Goal: Task Accomplishment & Management: Manage account settings

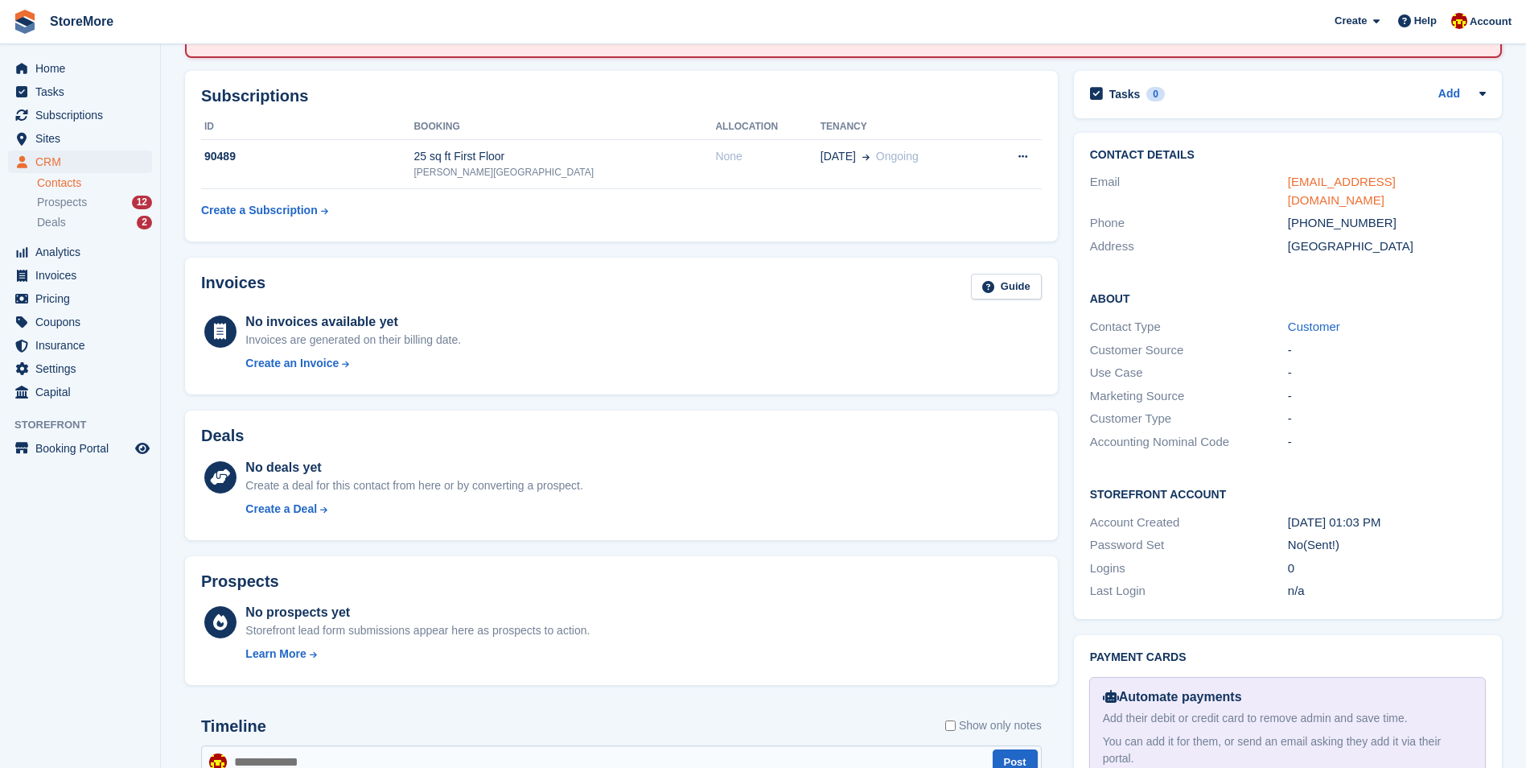
scroll to position [80, 0]
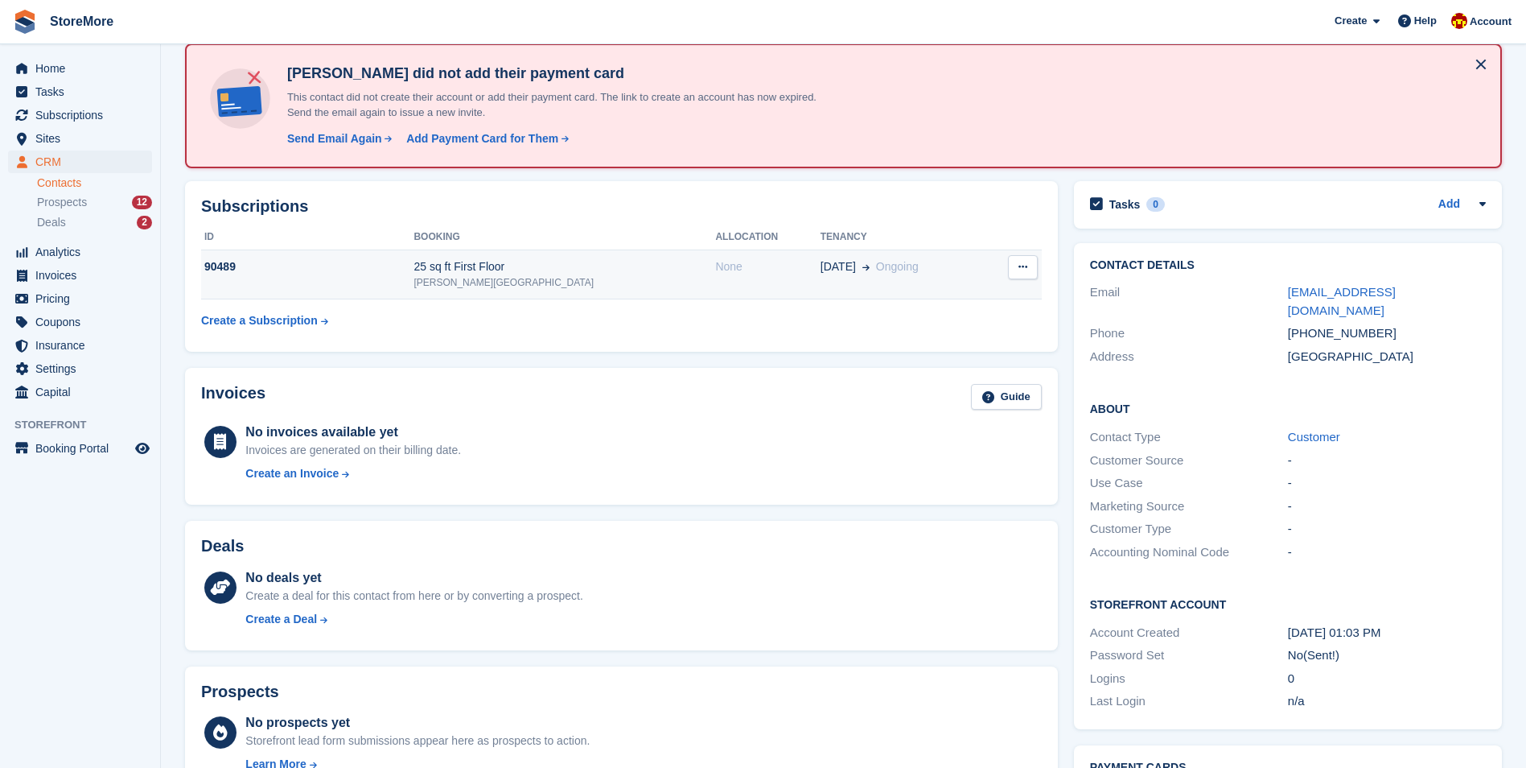
click at [715, 295] on td "None" at bounding box center [767, 274] width 105 height 49
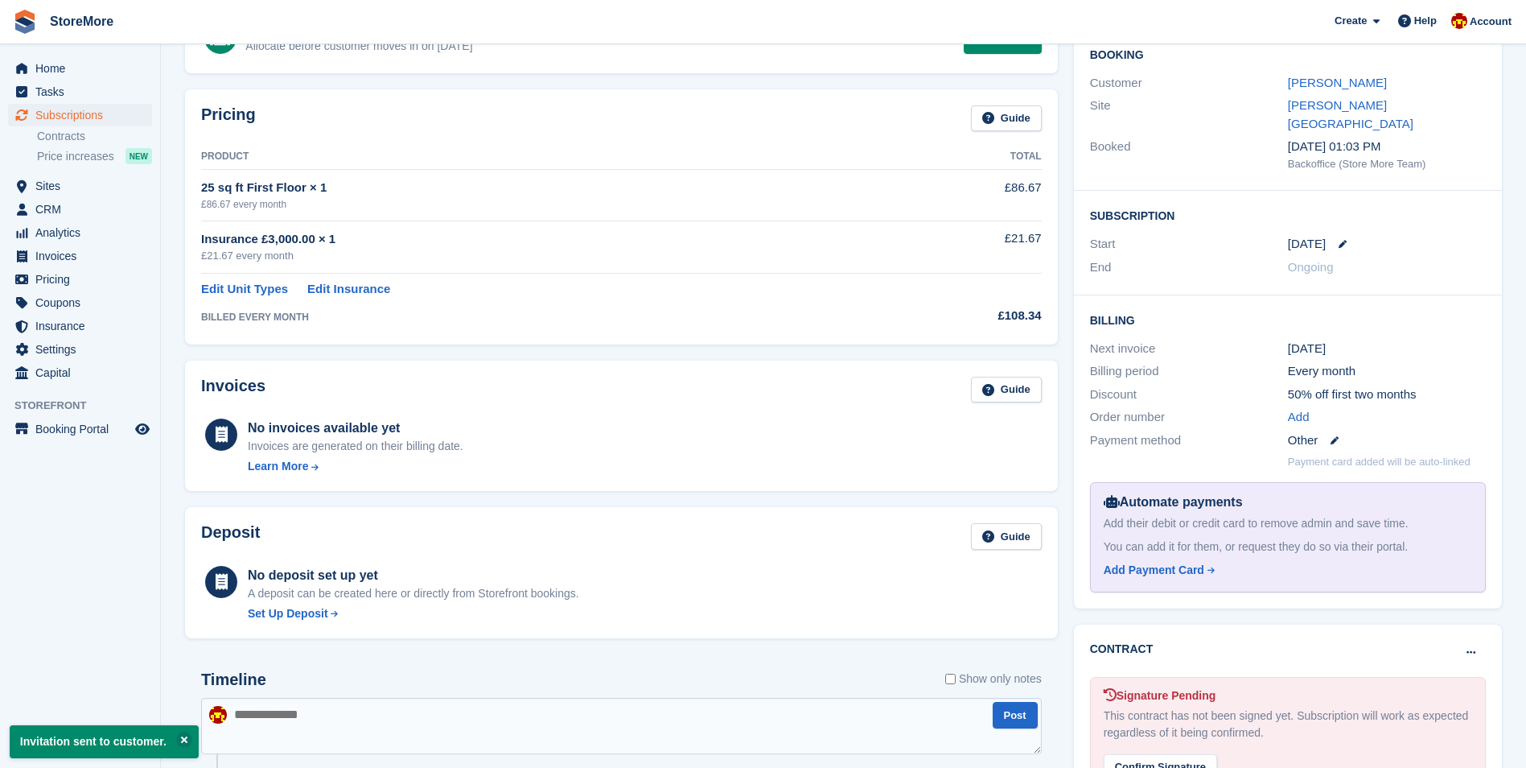
scroll to position [93, 0]
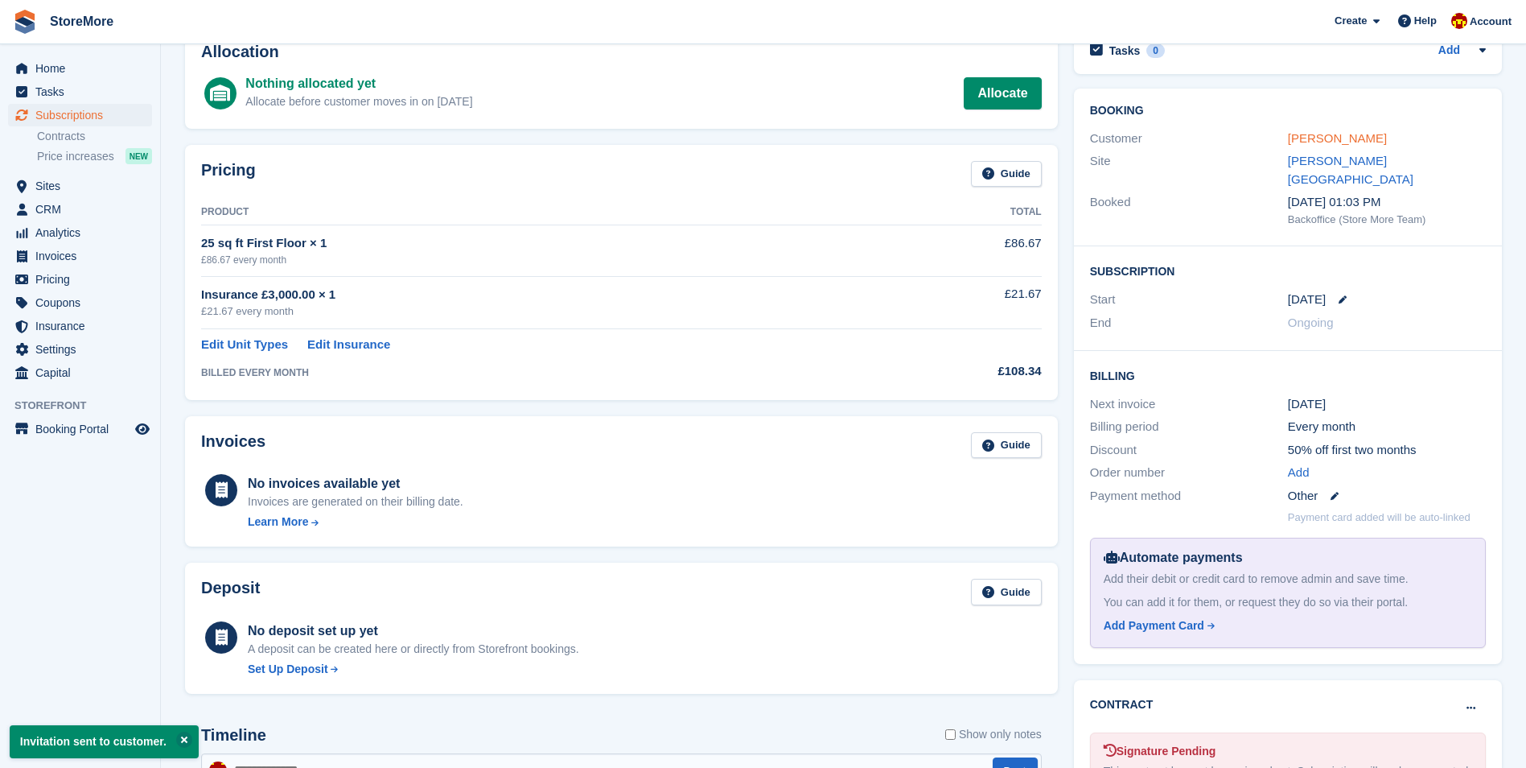
click at [1353, 136] on link "[PERSON_NAME]" at bounding box center [1337, 138] width 99 height 14
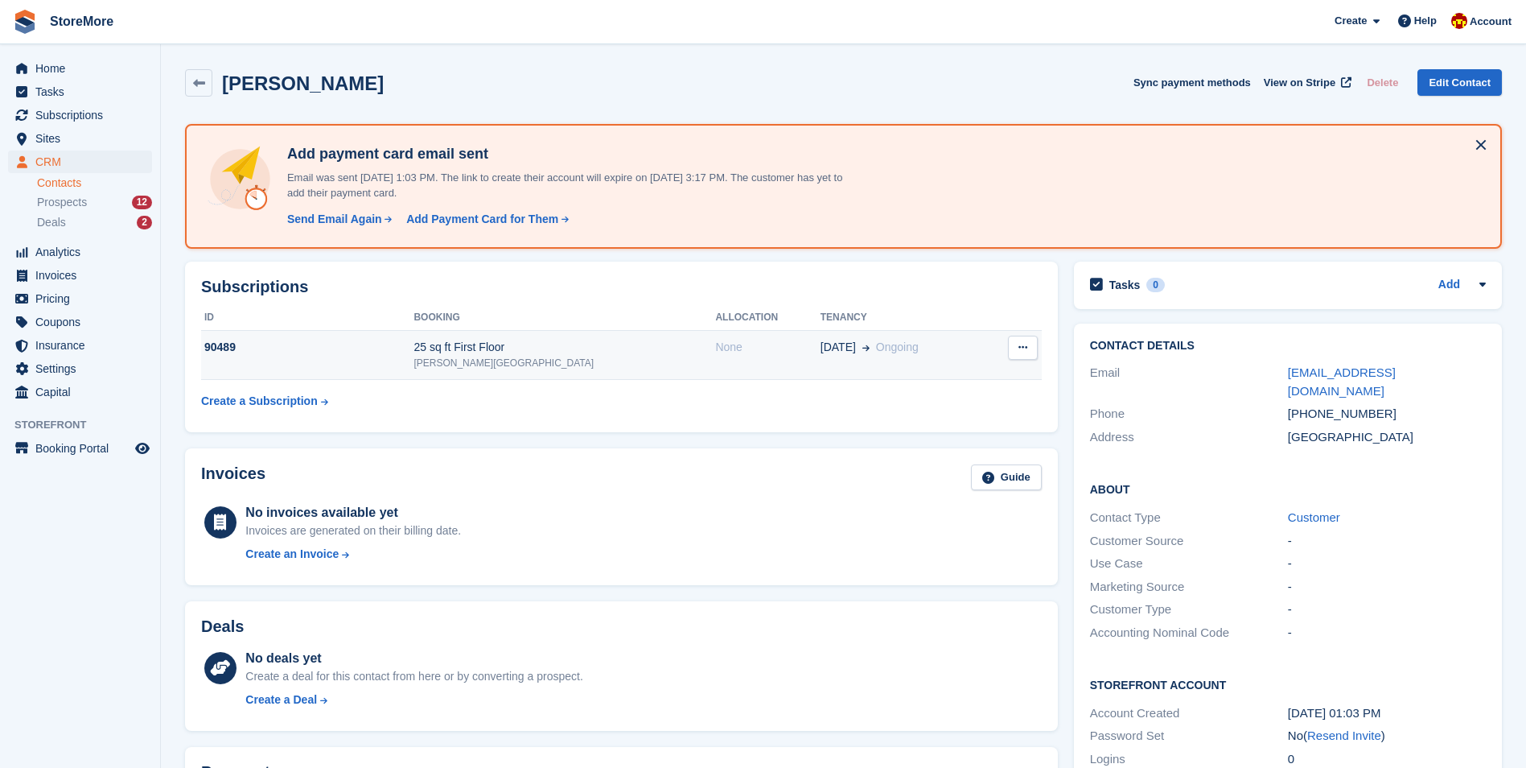
click at [715, 366] on td "None" at bounding box center [767, 355] width 105 height 49
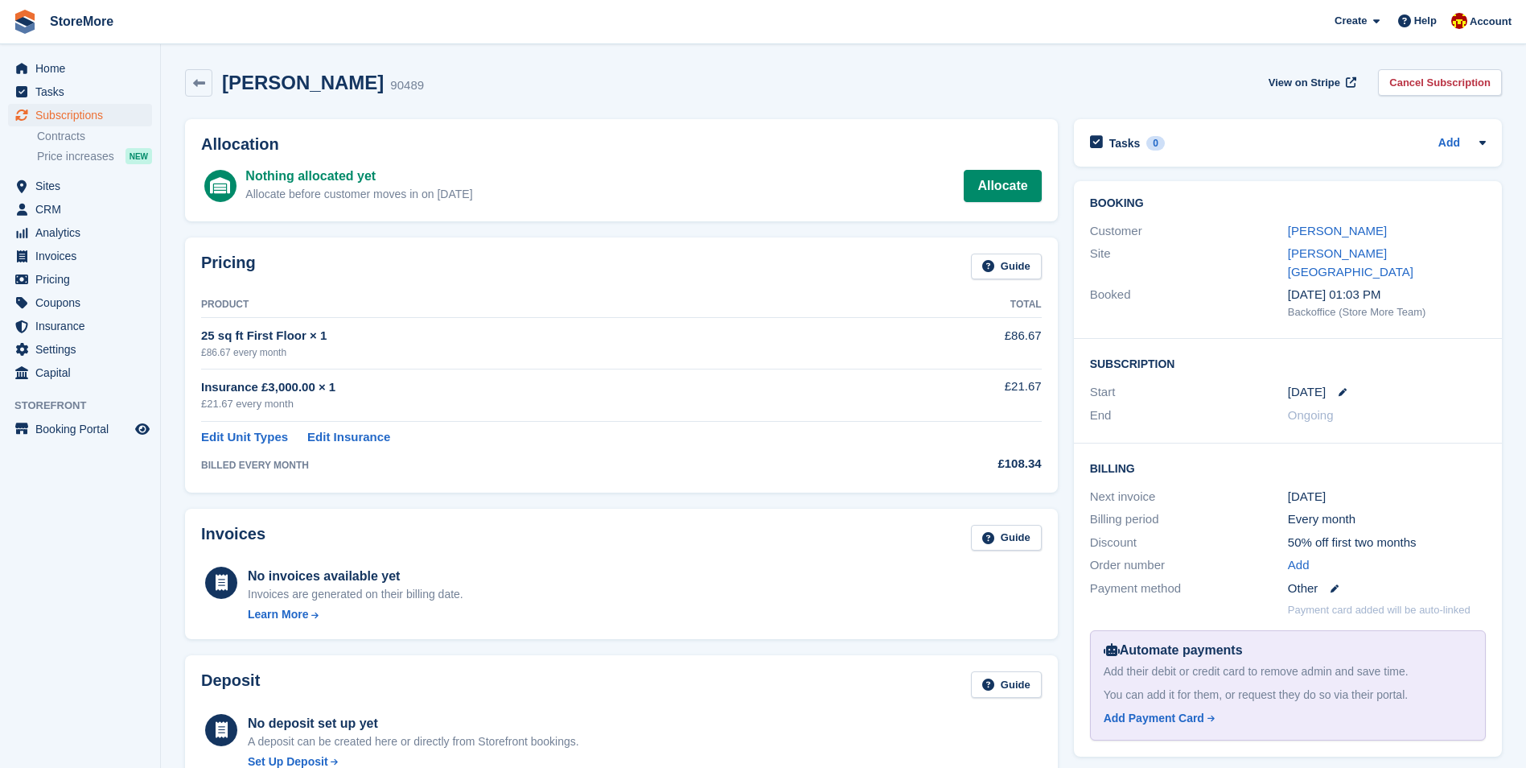
click at [1037, 94] on div "Cecil Van Poecke 90489 View on Stripe Cancel Subscription" at bounding box center [843, 82] width 1317 height 27
click at [1027, 83] on div "Cecil Van Poecke 90489 View on Stripe Cancel Subscription" at bounding box center [843, 82] width 1317 height 27
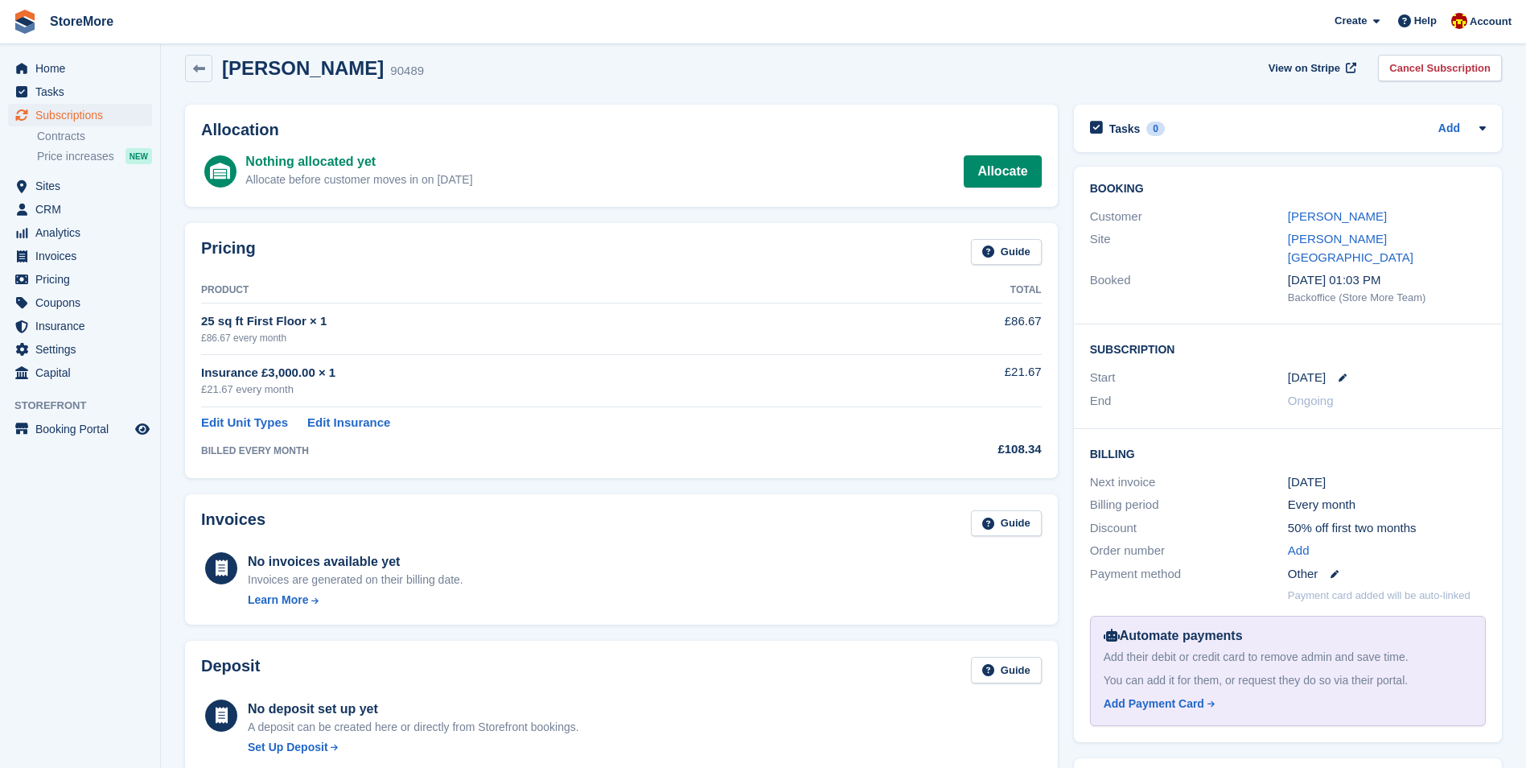
scroll to position [12, 0]
click at [884, 74] on div "Cecil Van Poecke 90489 View on Stripe Cancel Subscription" at bounding box center [843, 70] width 1317 height 27
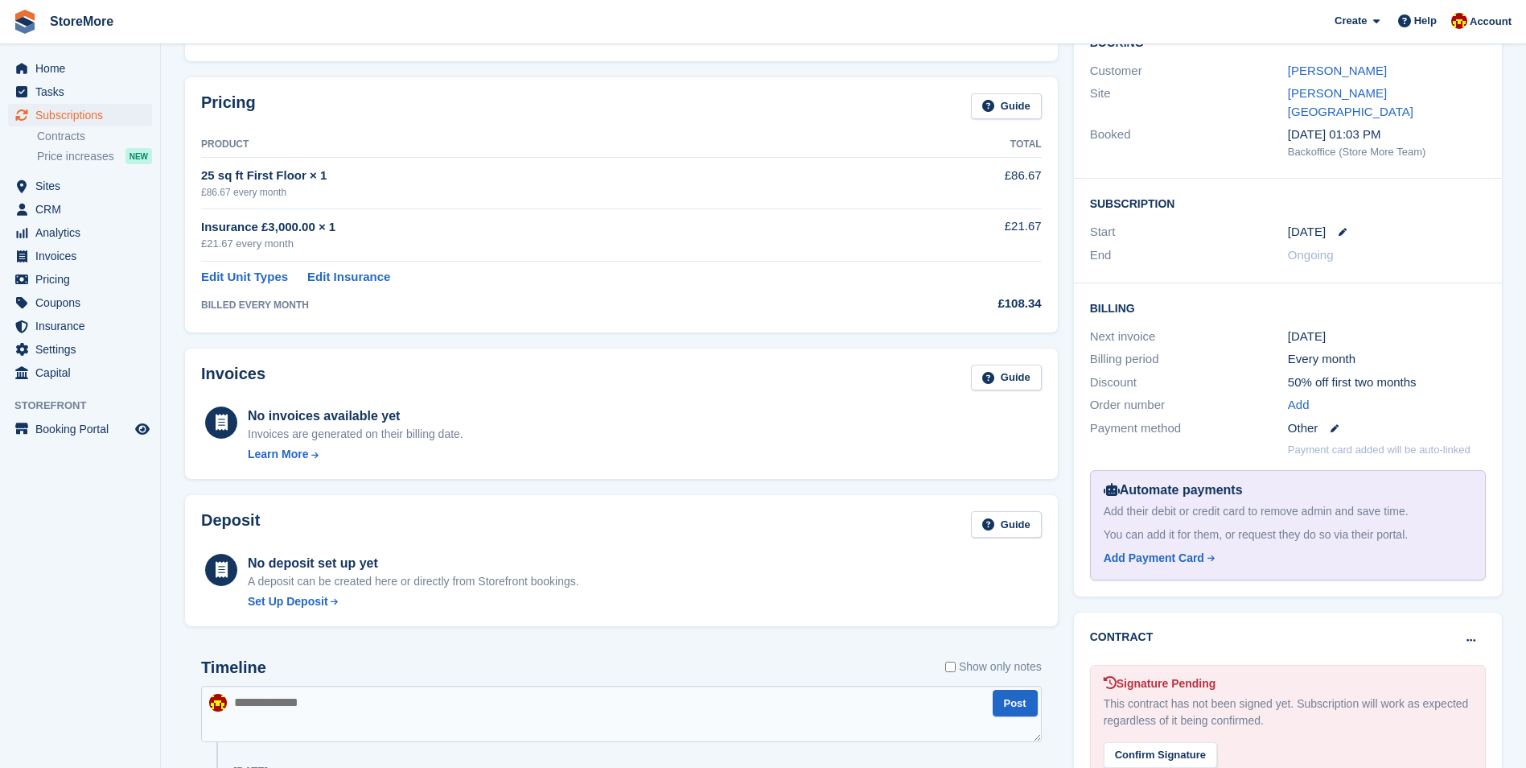
scroll to position [141, 0]
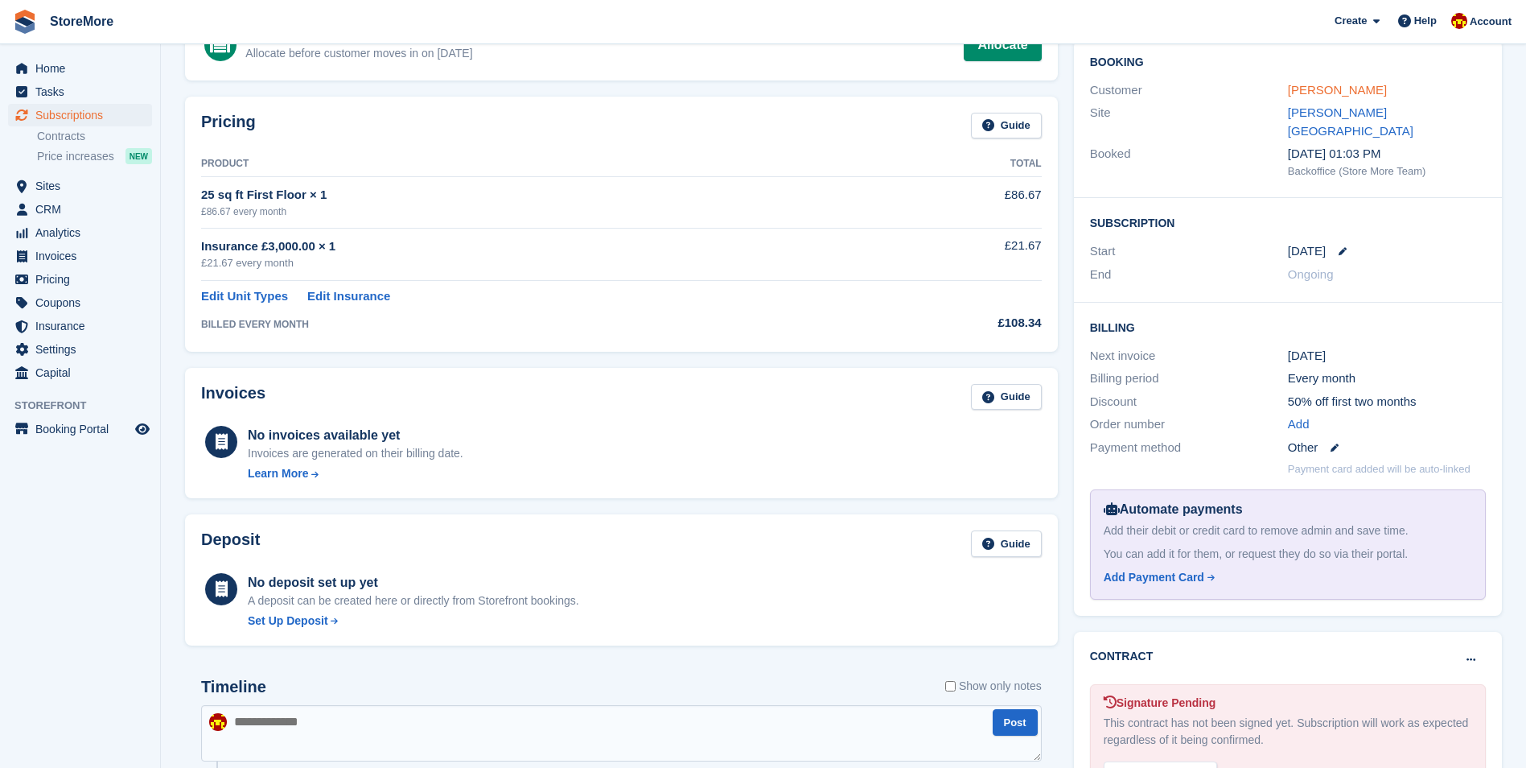
click at [1339, 93] on link "[PERSON_NAME]" at bounding box center [1337, 90] width 99 height 14
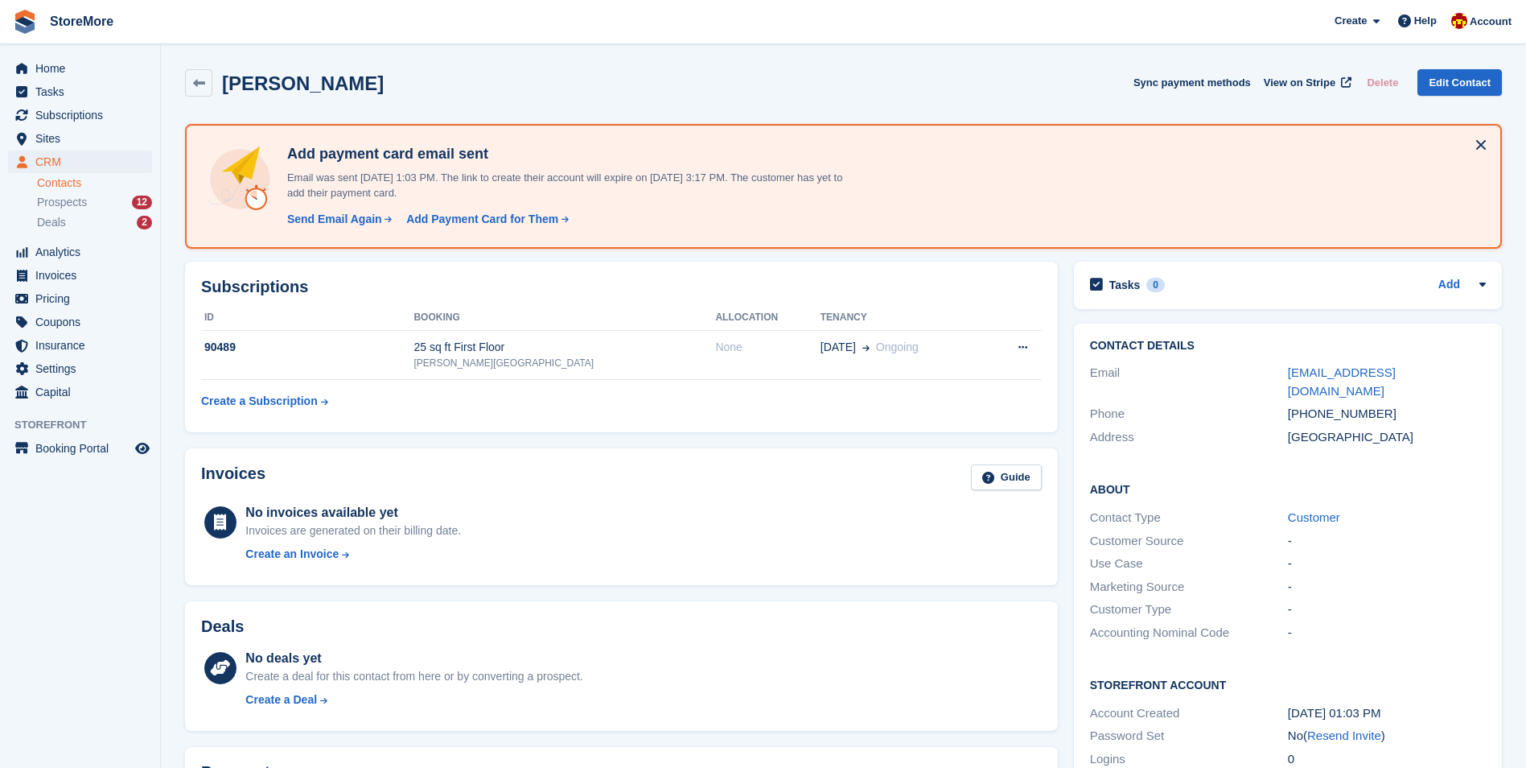
click at [688, 481] on div "Invoices Guide" at bounding box center [621, 482] width 841 height 36
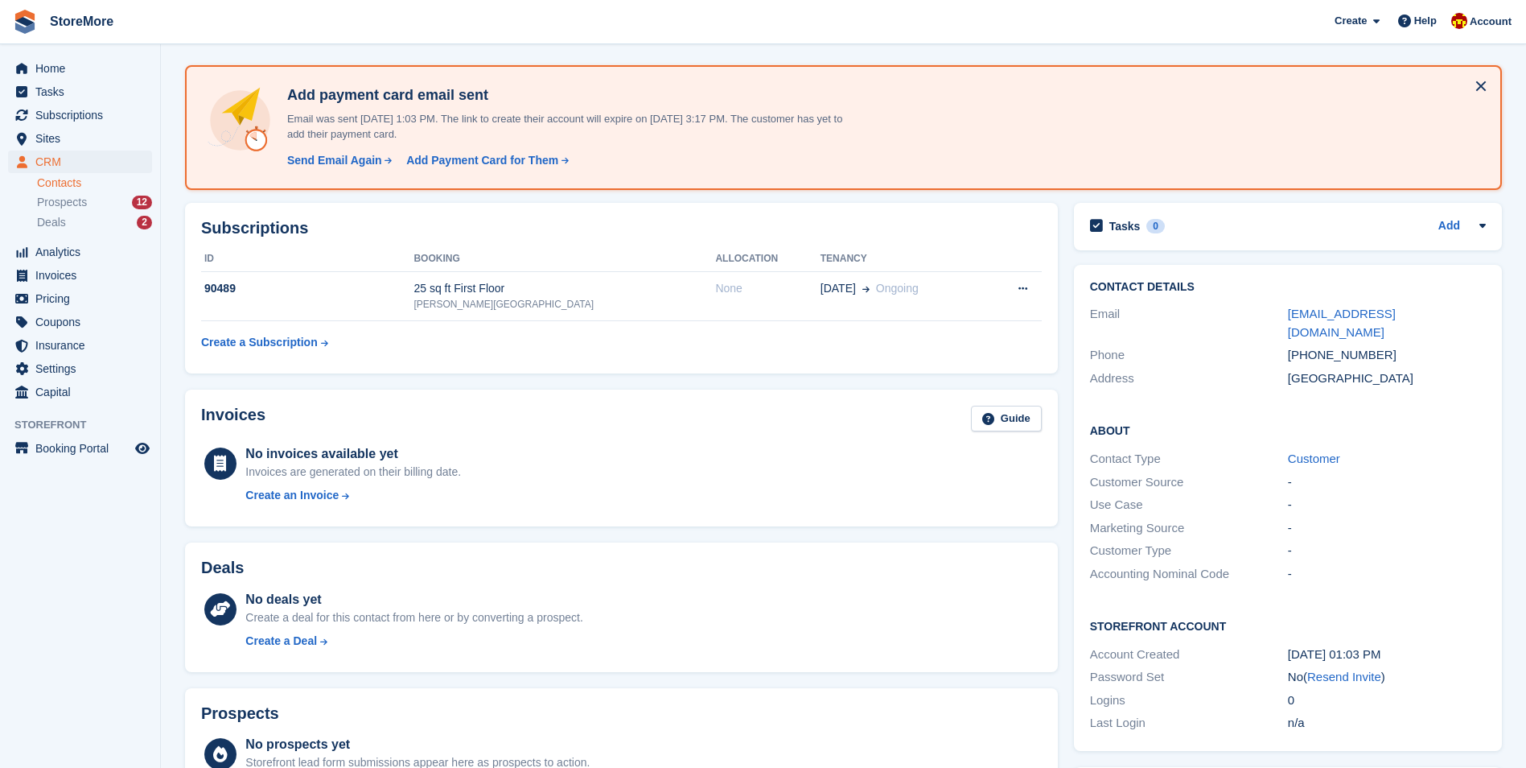
scroll to position [42, 0]
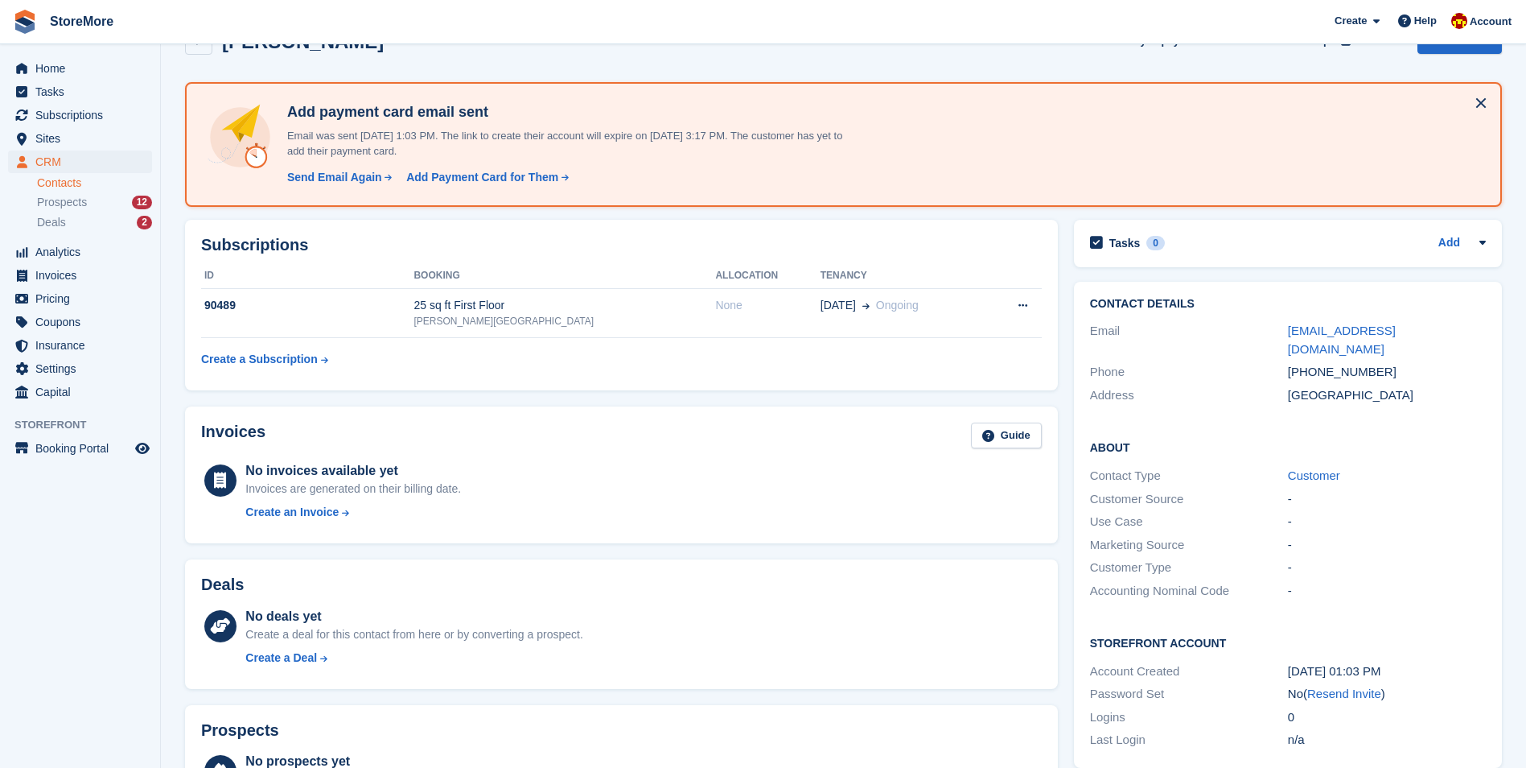
click at [1275, 386] on div "Address" at bounding box center [1189, 395] width 198 height 19
click at [1249, 363] on div "Phone" at bounding box center [1189, 372] width 198 height 19
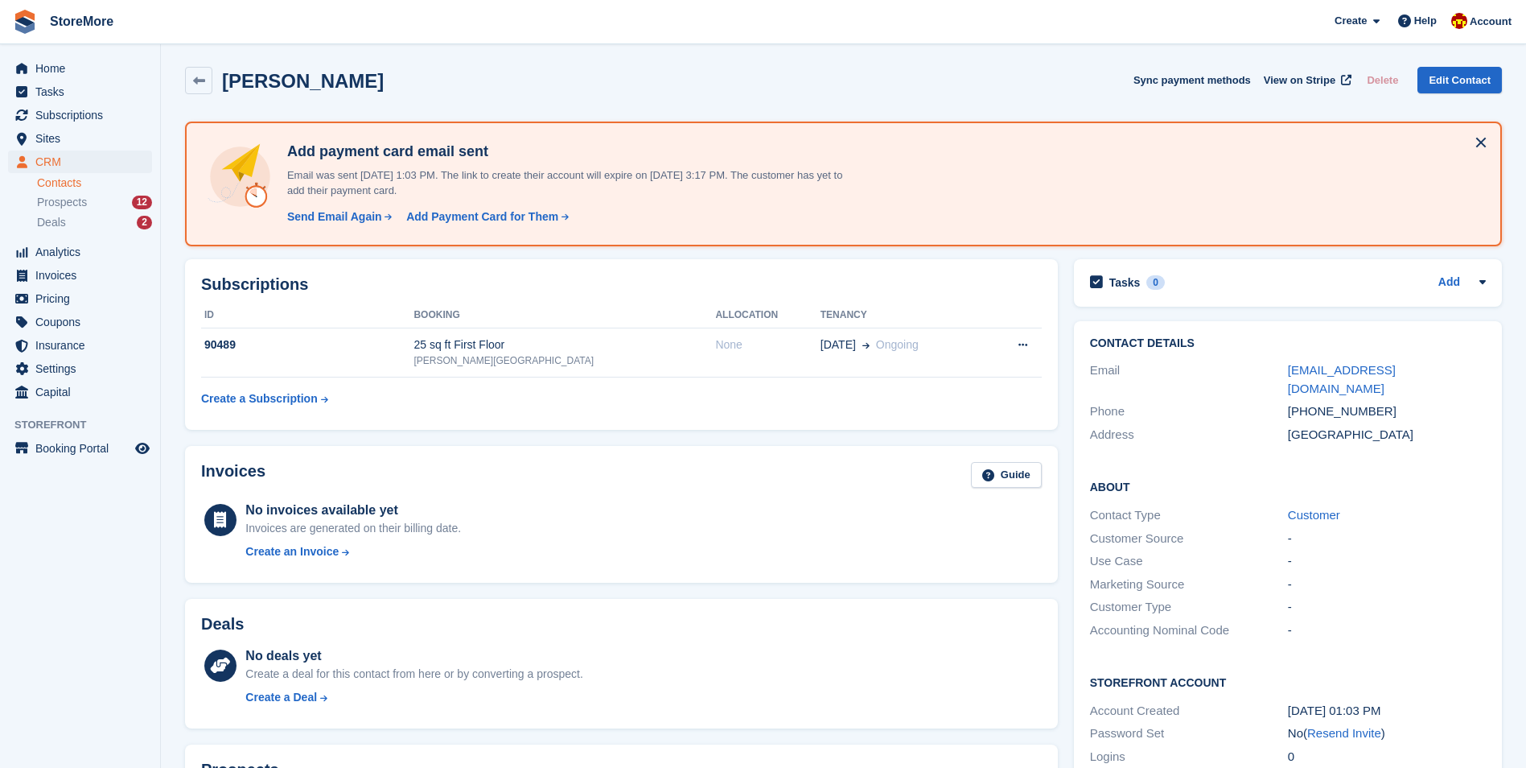
scroll to position [0, 0]
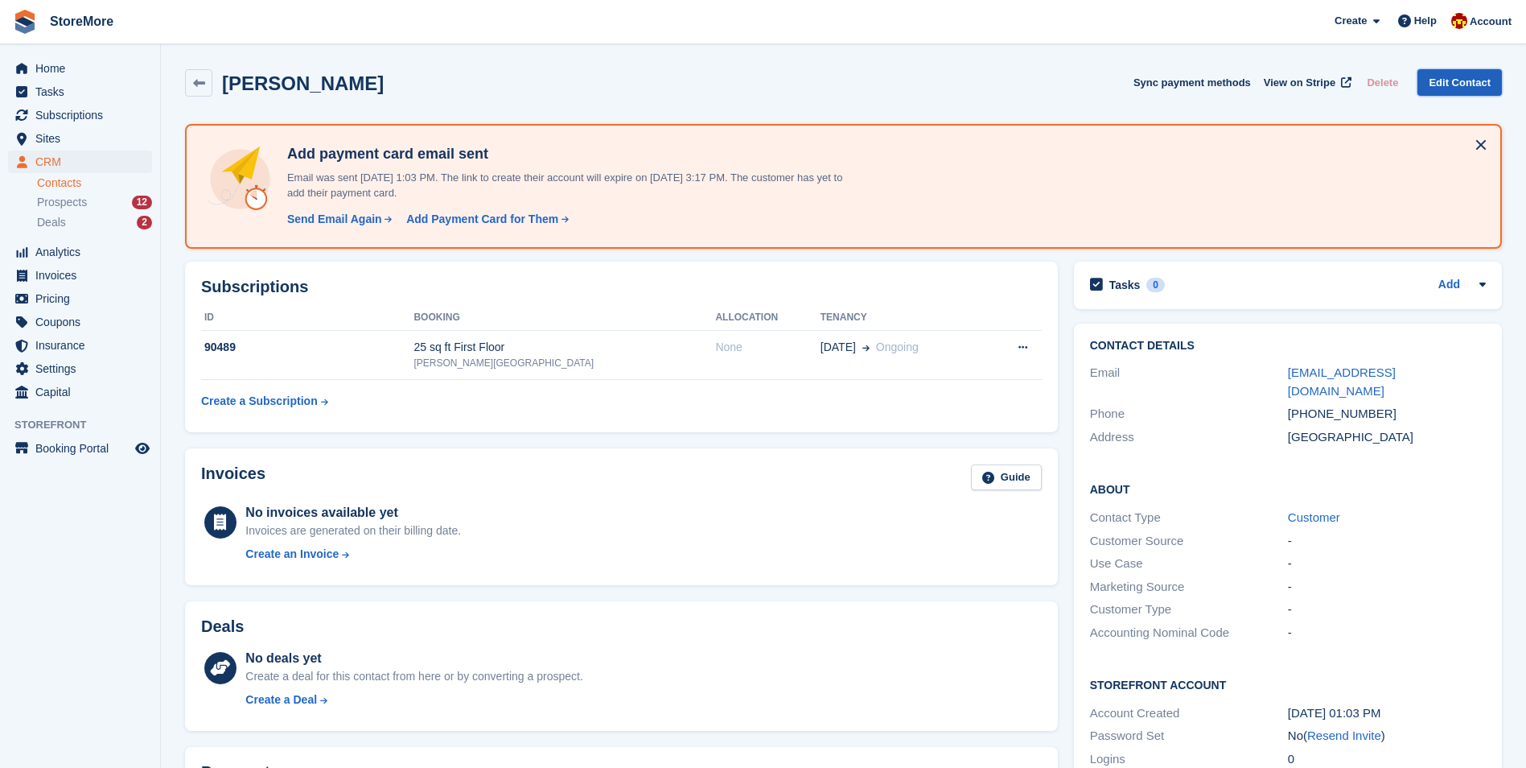
click at [1466, 73] on link "Edit Contact" at bounding box center [1460, 82] width 84 height 27
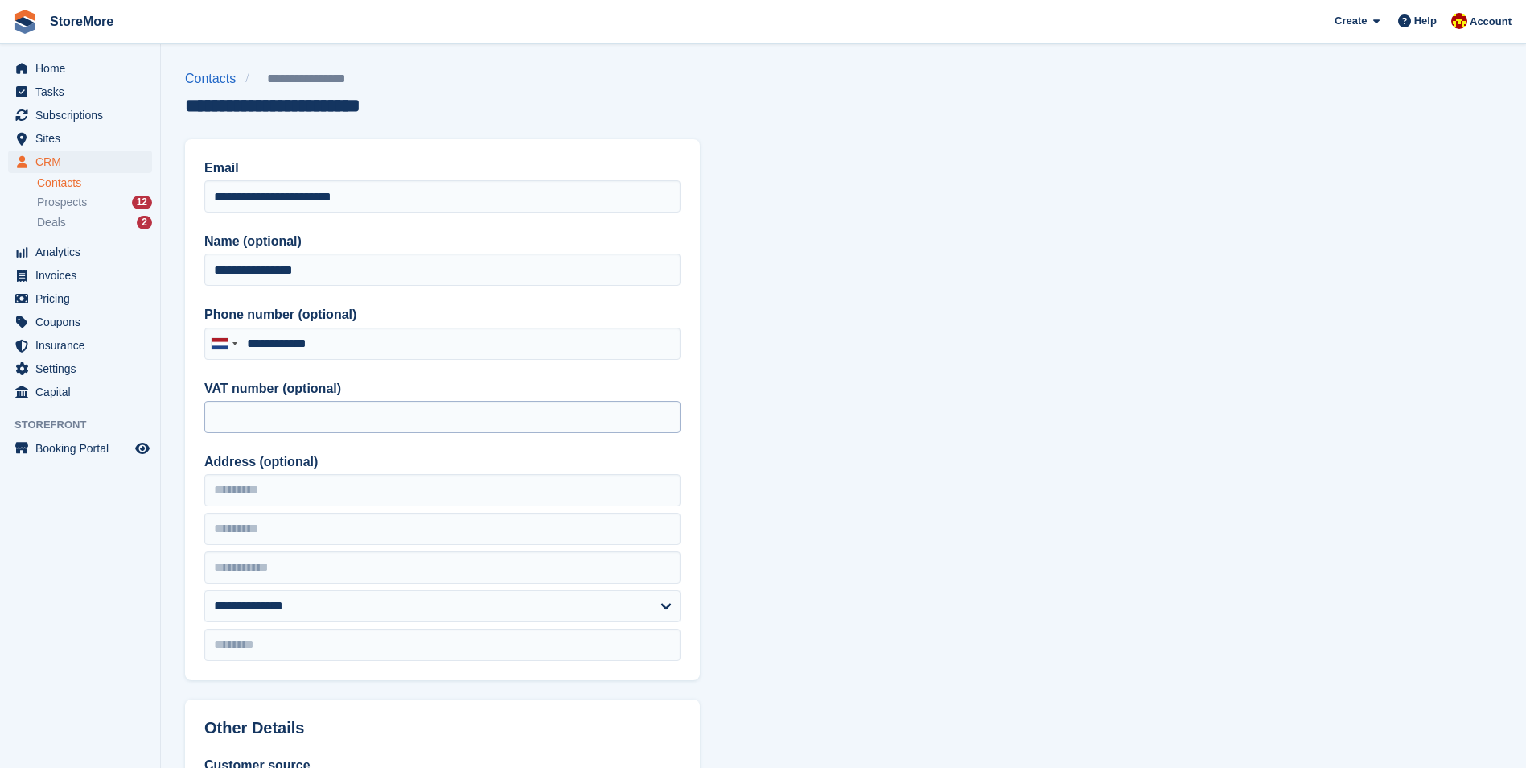
type input "**********"
click at [239, 198] on input "**********" at bounding box center [442, 196] width 476 height 32
type input "**********"
click at [764, 253] on section "**********" at bounding box center [843, 685] width 1365 height 1371
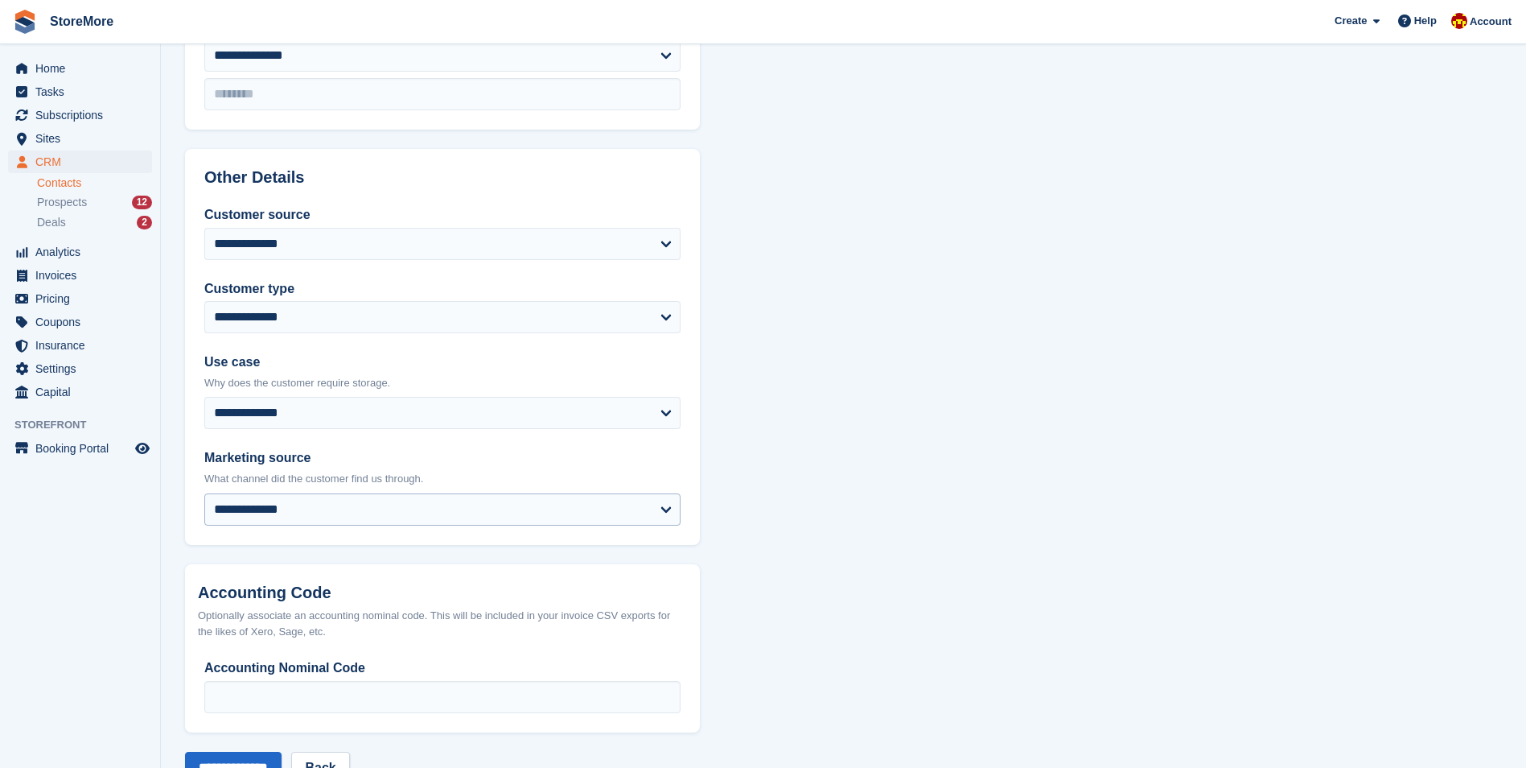
scroll to position [603, 0]
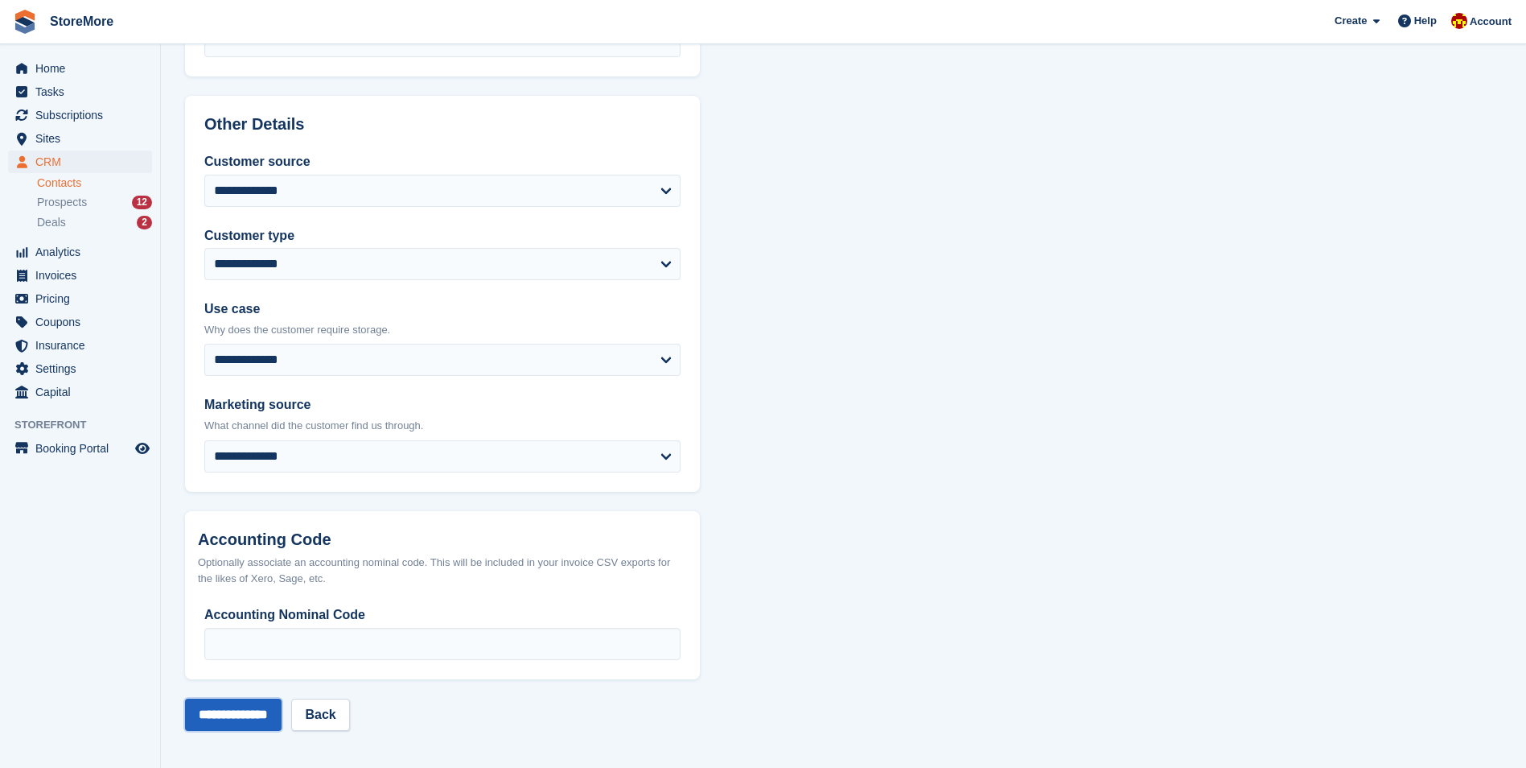
click at [262, 712] on input "**********" at bounding box center [233, 714] width 97 height 32
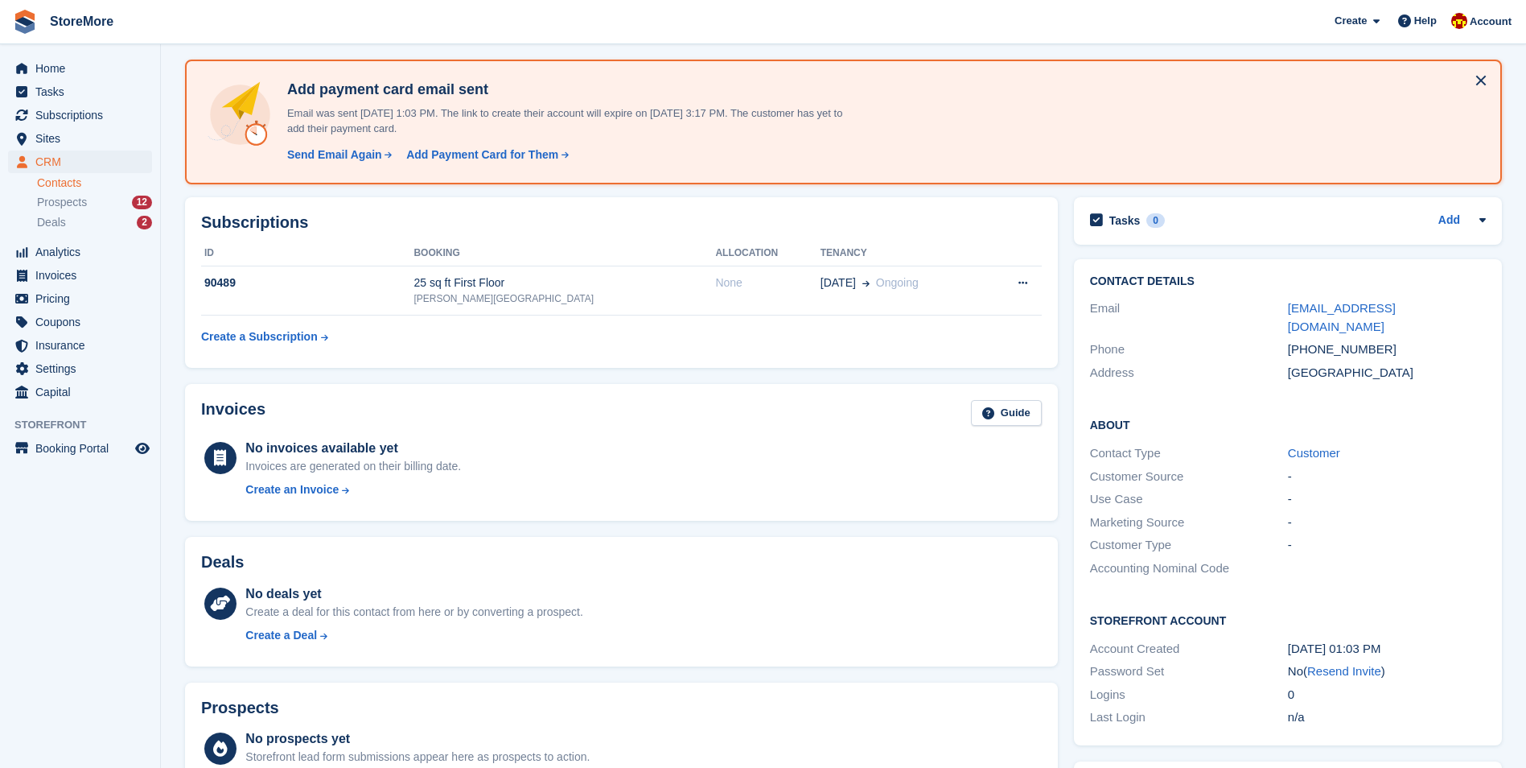
scroll to position [322, 0]
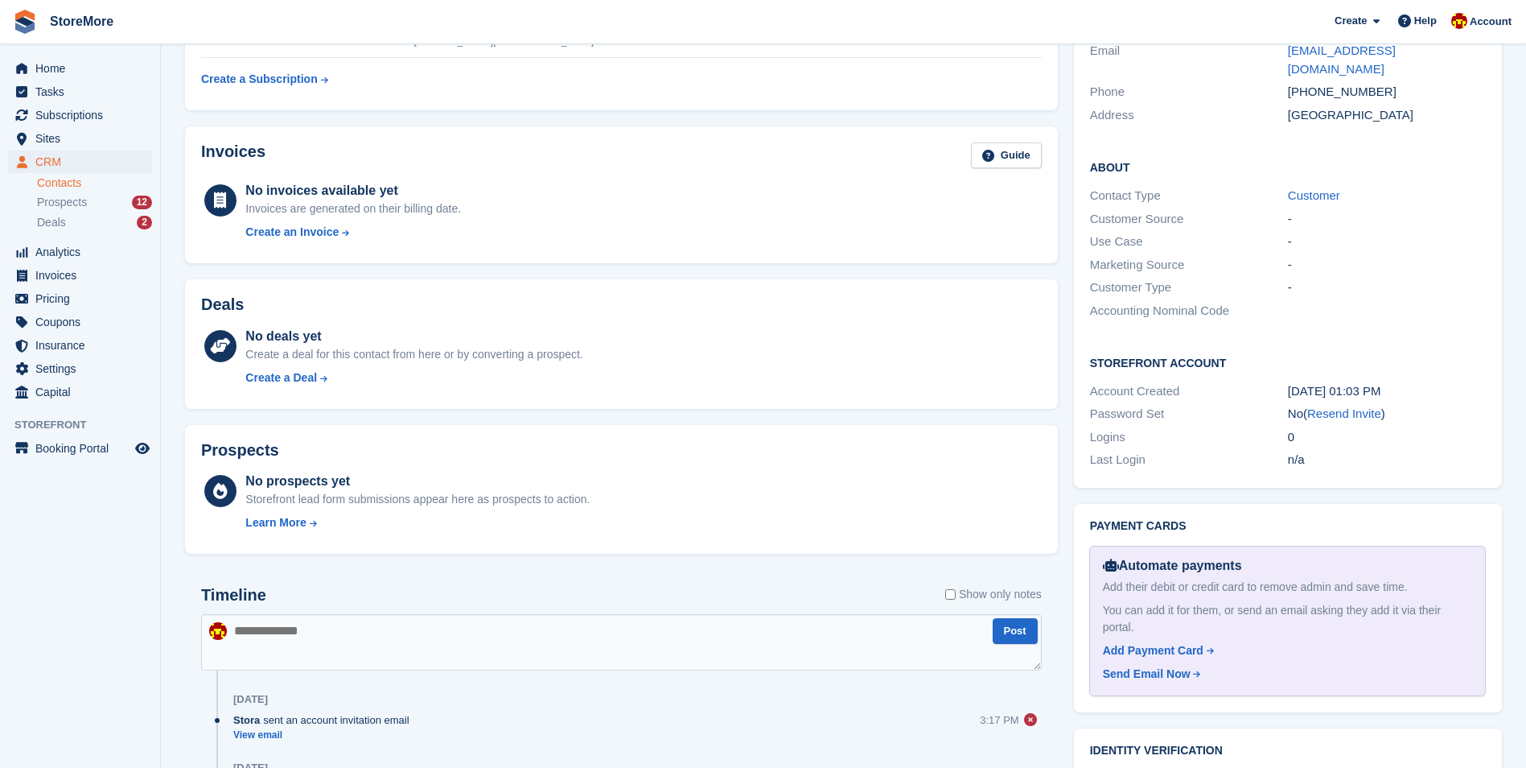
click at [1336, 406] on link "Resend Invite" at bounding box center [1345, 413] width 74 height 14
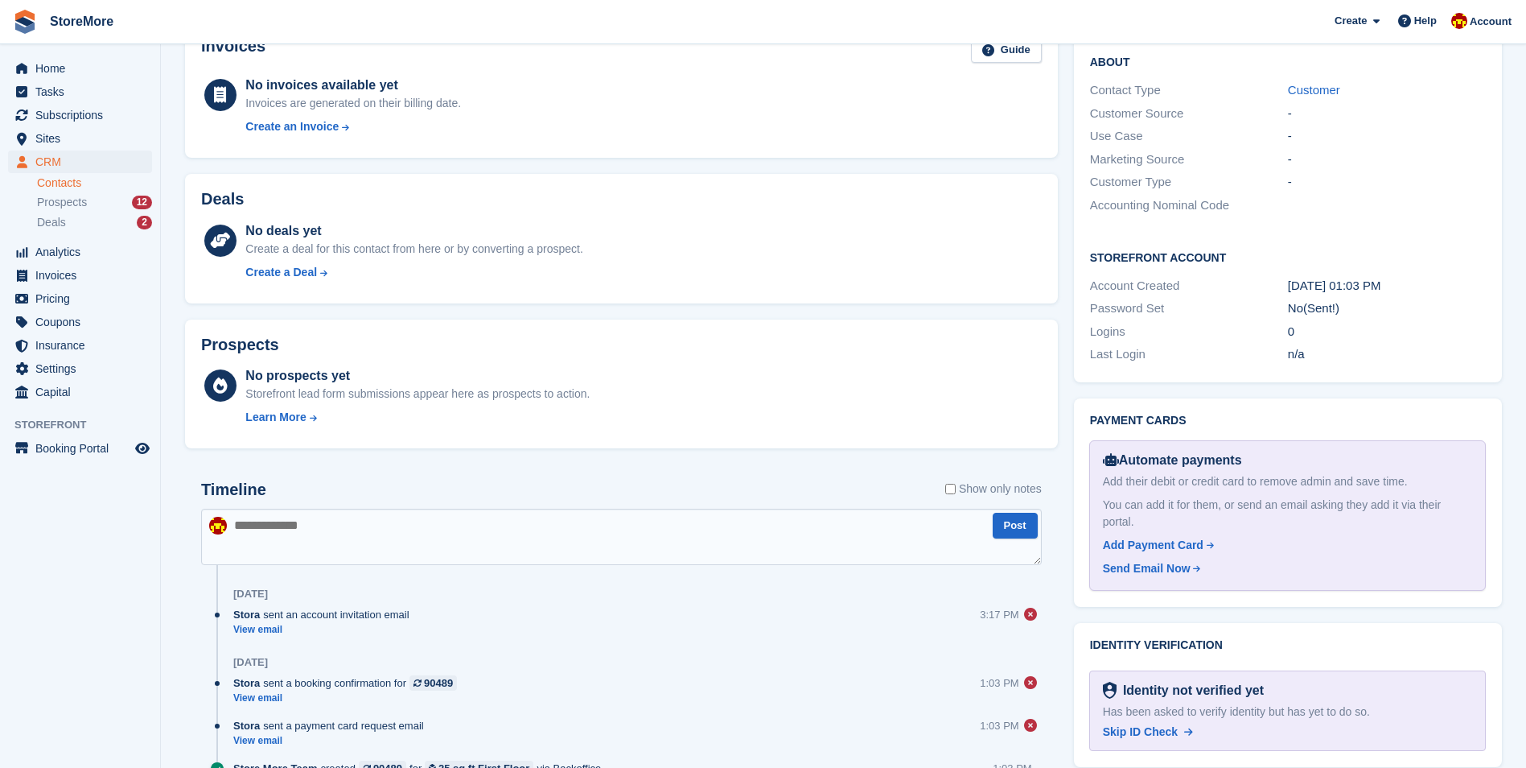
scroll to position [534, 0]
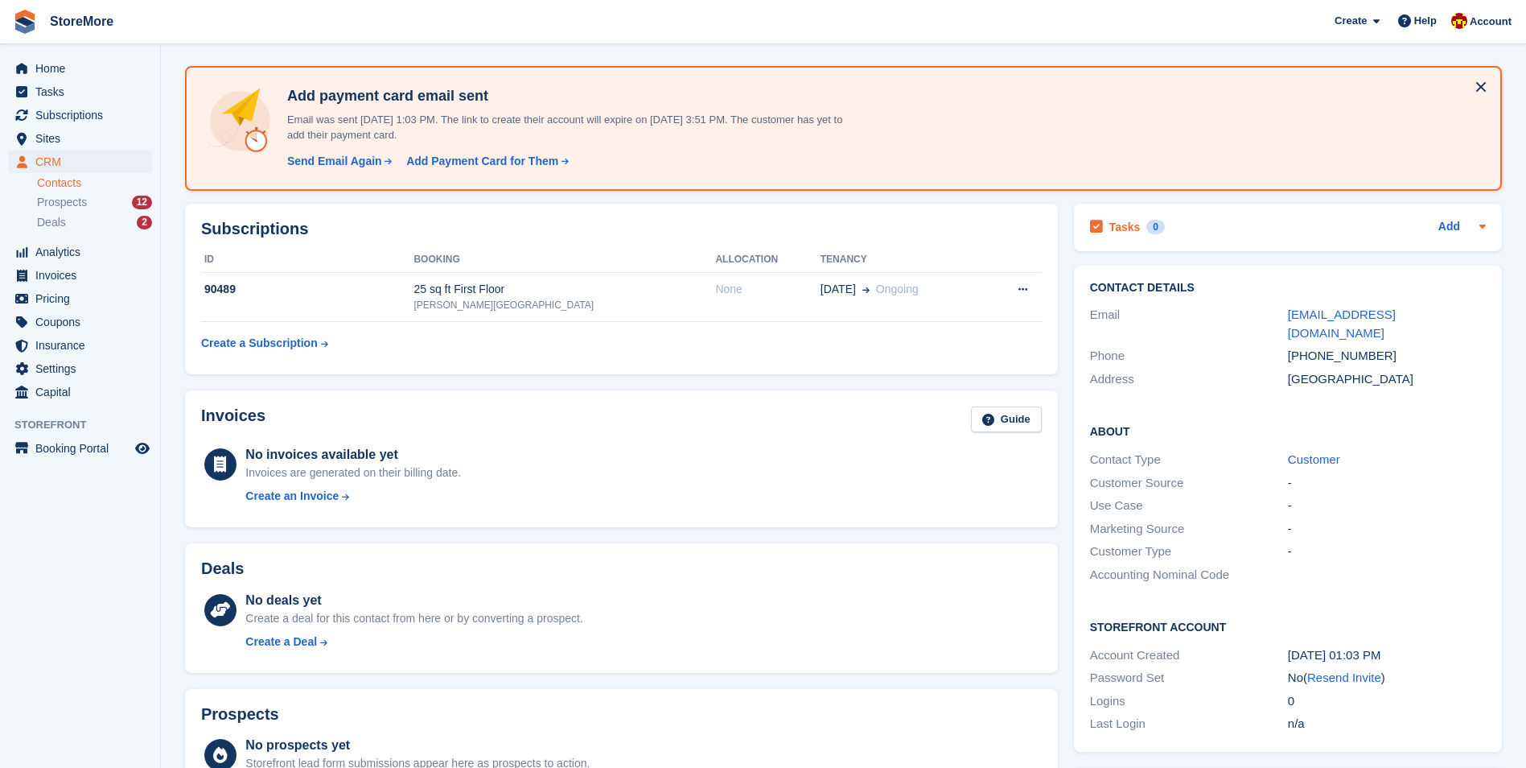
scroll to position [53, 0]
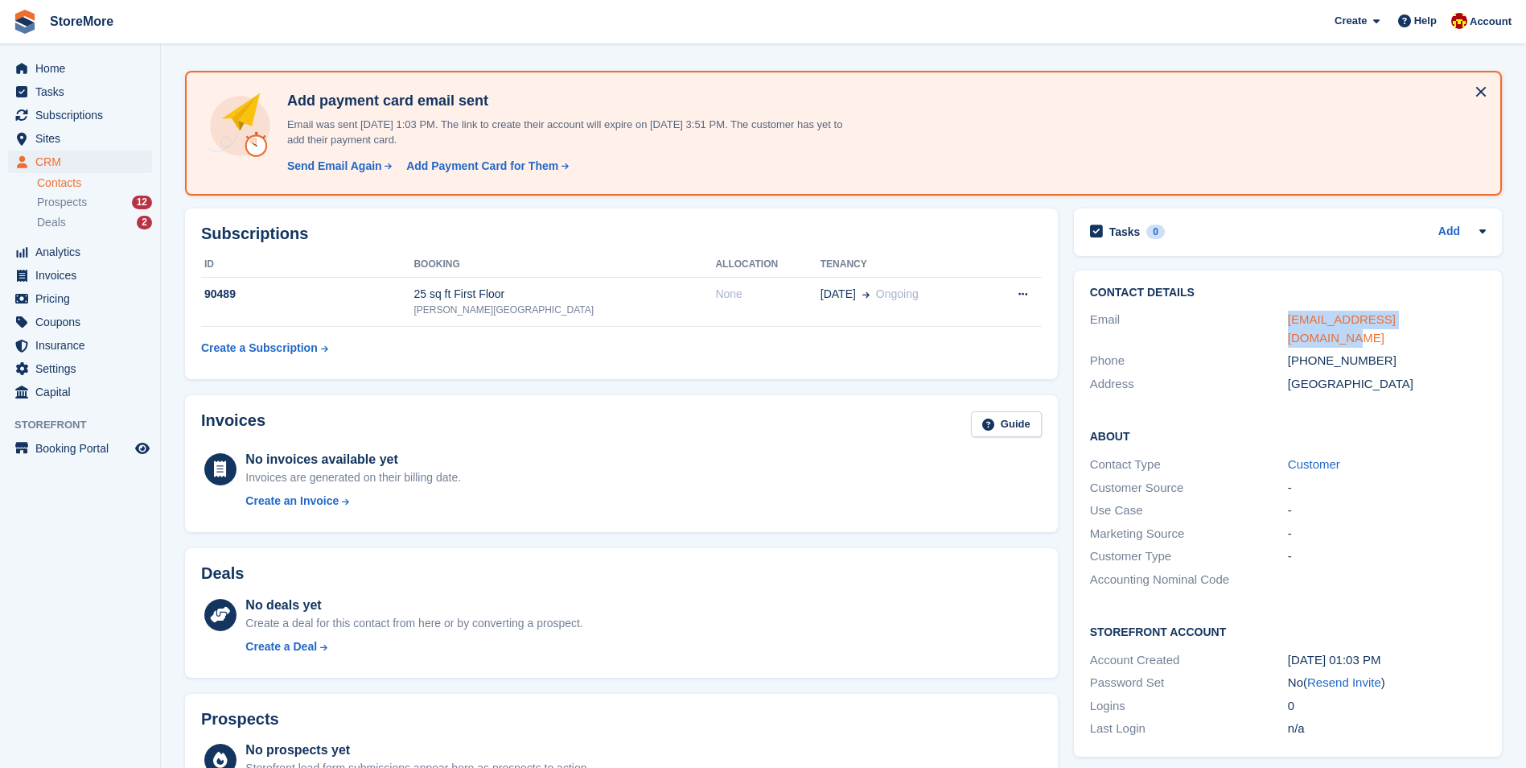
drag, startPoint x: 1430, startPoint y: 320, endPoint x: 1288, endPoint y: 319, distance: 141.6
click at [1288, 319] on div "[EMAIL_ADDRESS][DOMAIN_NAME]" at bounding box center [1387, 329] width 198 height 36
copy link "[EMAIL_ADDRESS][DOMAIN_NAME]"
